Goal: Browse casually: Explore the website without a specific task or goal

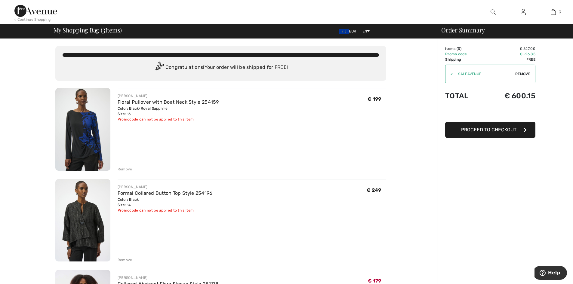
click at [126, 172] on div "Remove" at bounding box center [125, 169] width 15 height 5
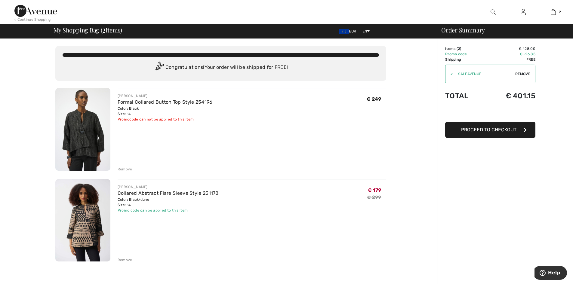
click at [119, 168] on div "Remove" at bounding box center [125, 169] width 15 height 5
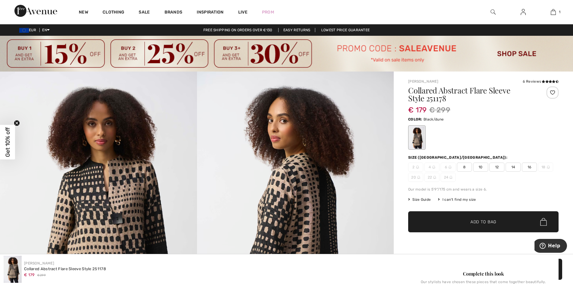
scroll to position [12, 0]
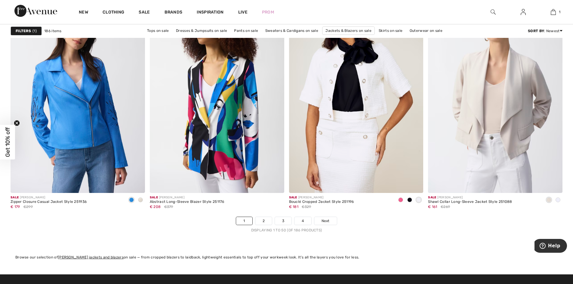
scroll to position [3417, 0]
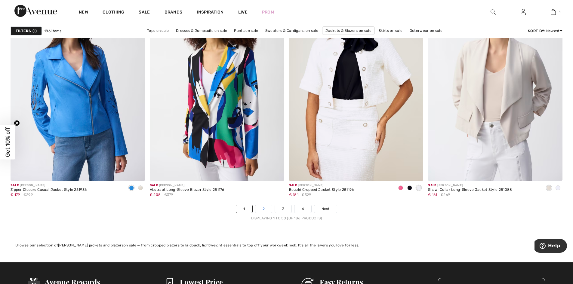
click at [270, 209] on link "2" at bounding box center [263, 209] width 17 height 8
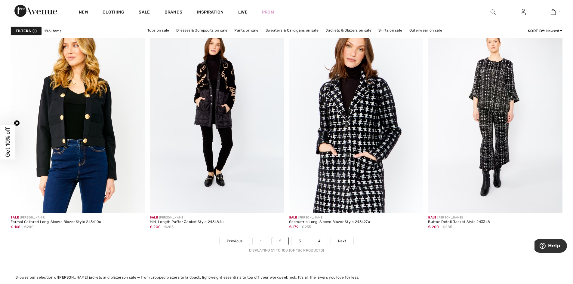
scroll to position [3417, 0]
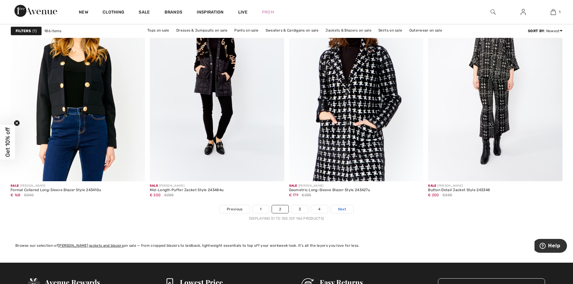
click at [343, 207] on span "Next" at bounding box center [342, 209] width 8 height 5
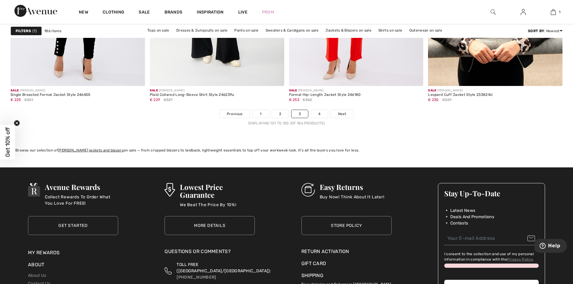
scroll to position [3514, 0]
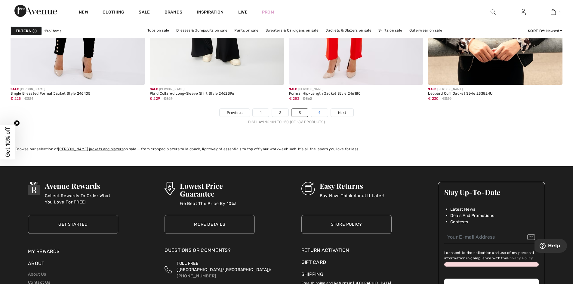
click at [325, 110] on link "4" at bounding box center [319, 113] width 17 height 8
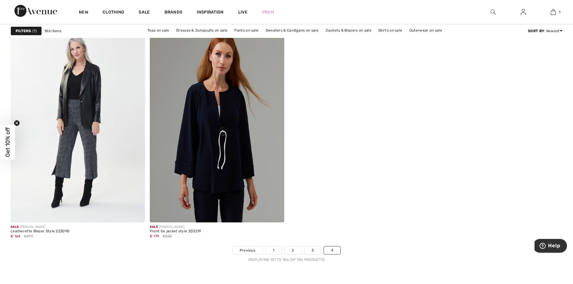
scroll to position [2587, 0]
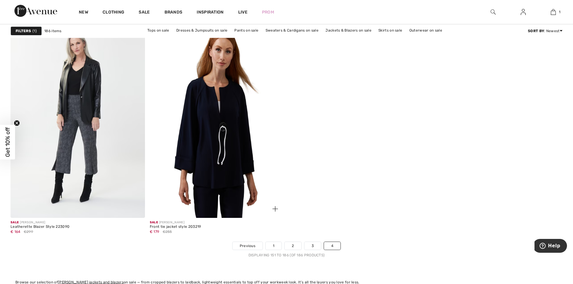
click at [192, 155] on img at bounding box center [217, 118] width 134 height 202
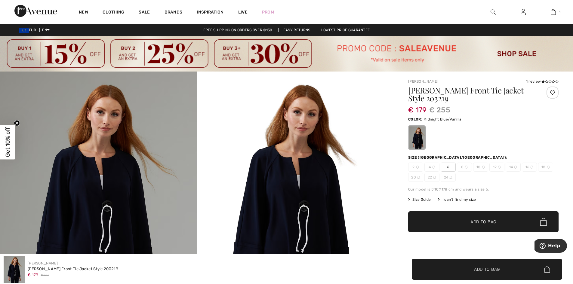
click at [125, 211] on img at bounding box center [98, 195] width 197 height 246
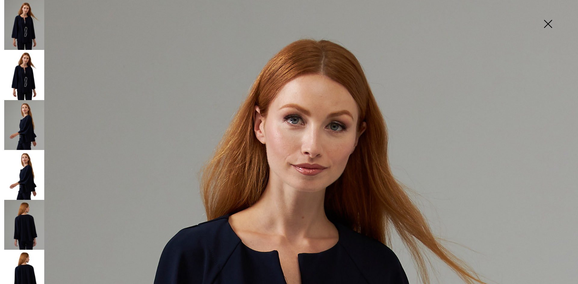
click at [32, 71] on img at bounding box center [24, 75] width 40 height 50
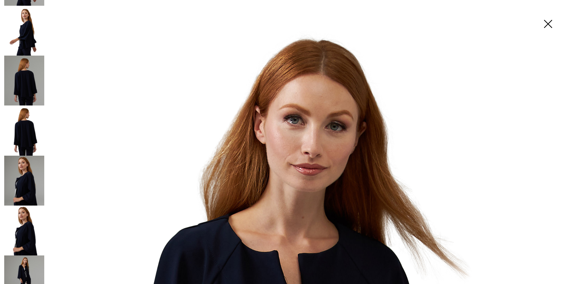
scroll to position [156, 0]
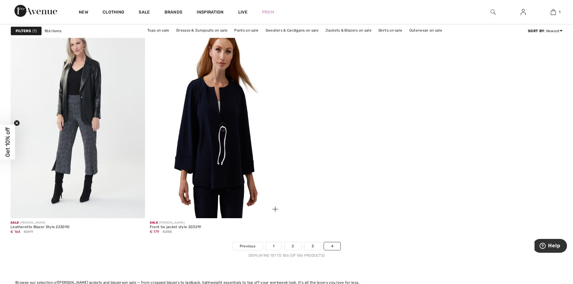
click at [239, 134] on img at bounding box center [217, 118] width 134 height 202
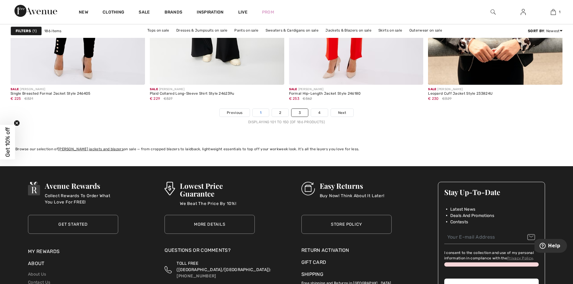
click at [265, 113] on link "1" at bounding box center [261, 113] width 16 height 8
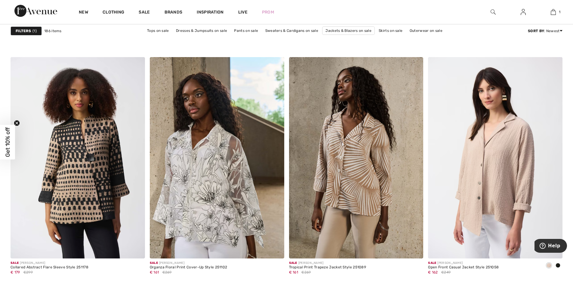
scroll to position [2904, 0]
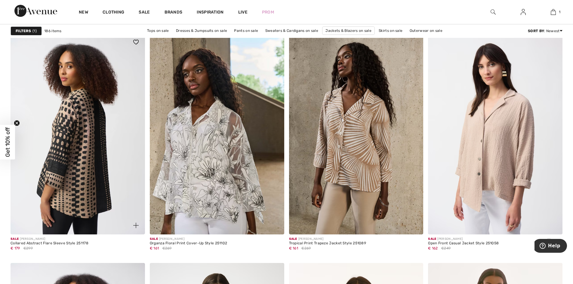
click at [79, 176] on img at bounding box center [78, 134] width 134 height 202
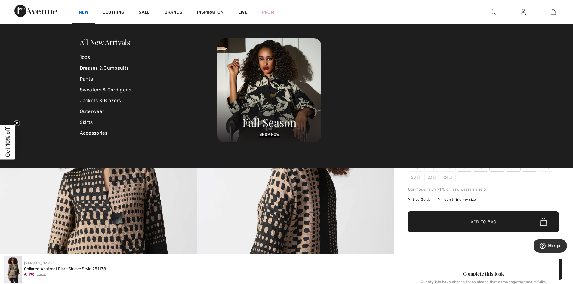
click at [85, 13] on link "New" at bounding box center [83, 13] width 9 height 6
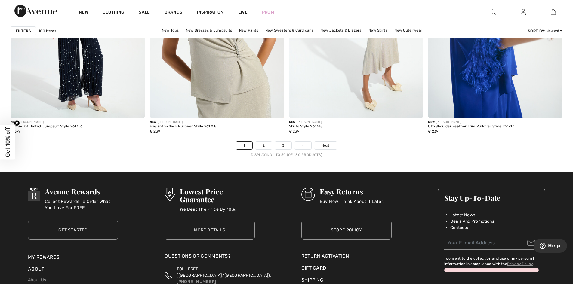
scroll to position [3505, 0]
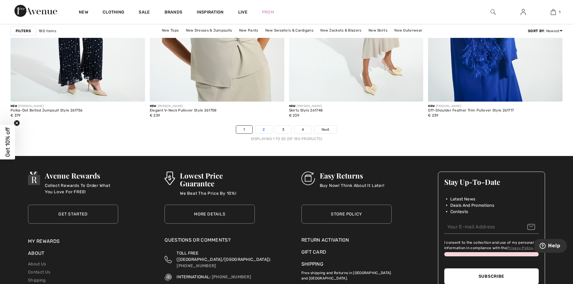
click at [264, 131] on link "2" at bounding box center [263, 130] width 17 height 8
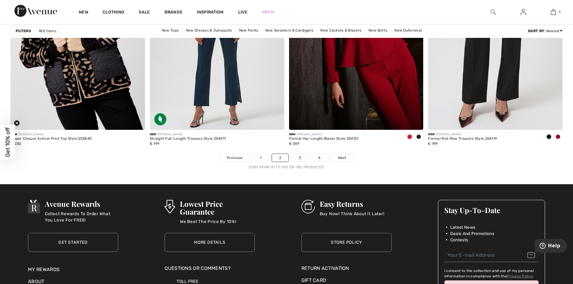
scroll to position [3505, 0]
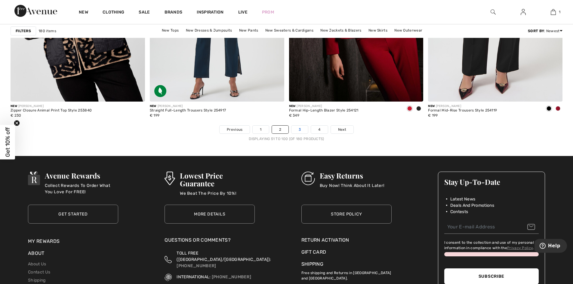
click at [295, 128] on link "3" at bounding box center [300, 130] width 17 height 8
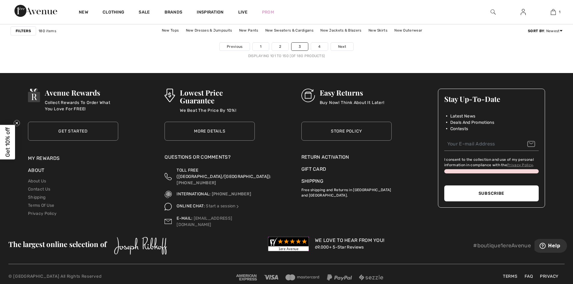
scroll to position [3590, 0]
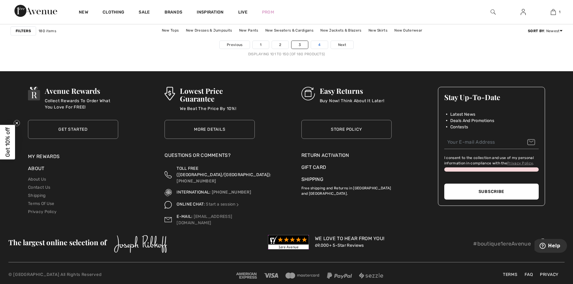
click at [319, 47] on link "4" at bounding box center [319, 45] width 17 height 8
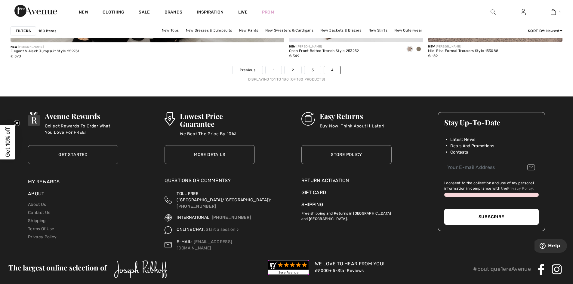
scroll to position [2337, 0]
